Goal: Task Accomplishment & Management: Manage account settings

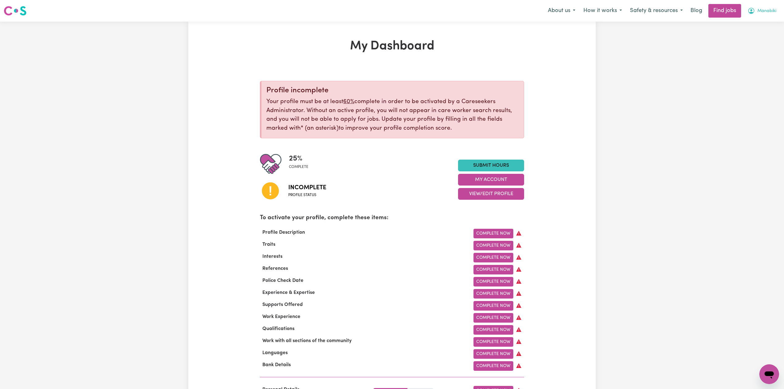
drag, startPoint x: 752, startPoint y: 6, endPoint x: 748, endPoint y: 17, distance: 11.6
click at [752, 6] on button "Manabiki" at bounding box center [761, 10] width 37 height 13
click at [735, 46] on link "Logout" at bounding box center [755, 47] width 49 height 12
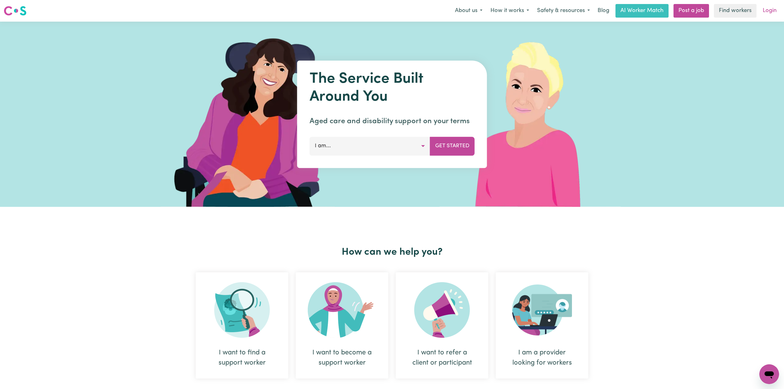
click at [768, 13] on link "Login" at bounding box center [769, 11] width 21 height 14
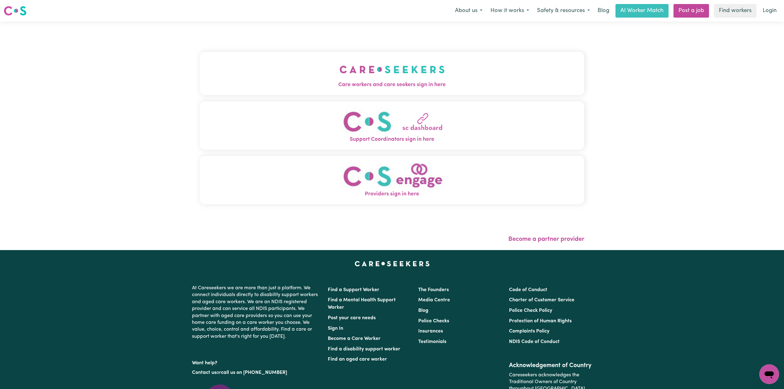
click at [284, 33] on div "Care workers and care seekers sign in here Support Coordinators sign in here Pr…" at bounding box center [392, 136] width 392 height 228
click at [268, 72] on button "Care workers and care seekers sign in here" at bounding box center [392, 73] width 384 height 43
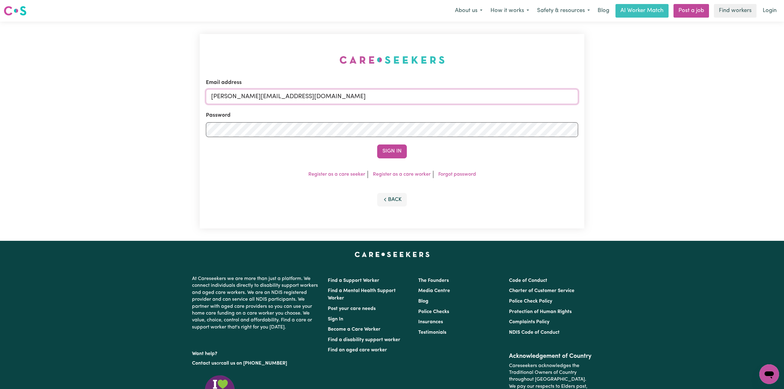
click at [280, 92] on input "[PERSON_NAME][EMAIL_ADDRESS][DOMAIN_NAME]" at bounding box center [392, 96] width 372 height 15
drag, startPoint x: 244, startPoint y: 96, endPoint x: 392, endPoint y: 110, distance: 149.3
click at [392, 110] on form "Email address Superuser~[EMAIL_ADDRESS][DOMAIN_NAME] Password Sign In" at bounding box center [392, 119] width 372 height 80
type input "Superuser~[EMAIL_ADDRESS][DOMAIN_NAME]"
click at [392, 146] on button "Sign In" at bounding box center [392, 151] width 30 height 14
